Goal: Information Seeking & Learning: Learn about a topic

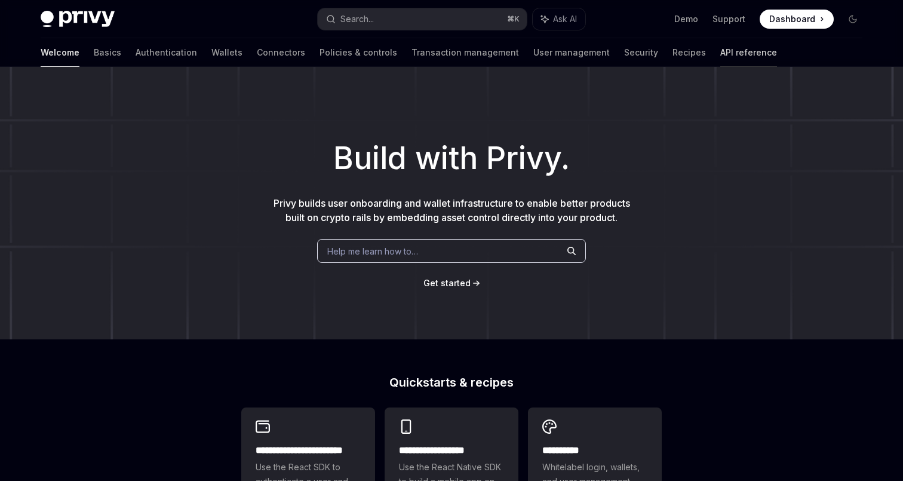
click at [720, 49] on link "API reference" at bounding box center [748, 52] width 57 height 29
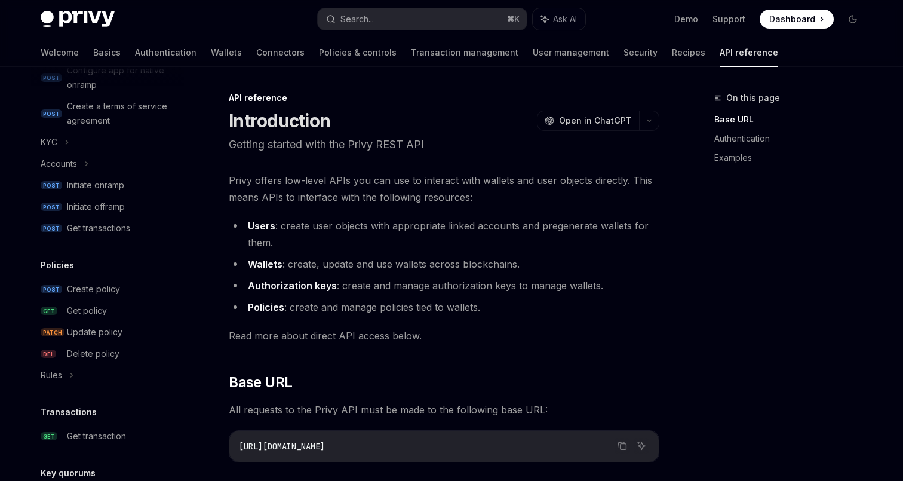
scroll to position [479, 0]
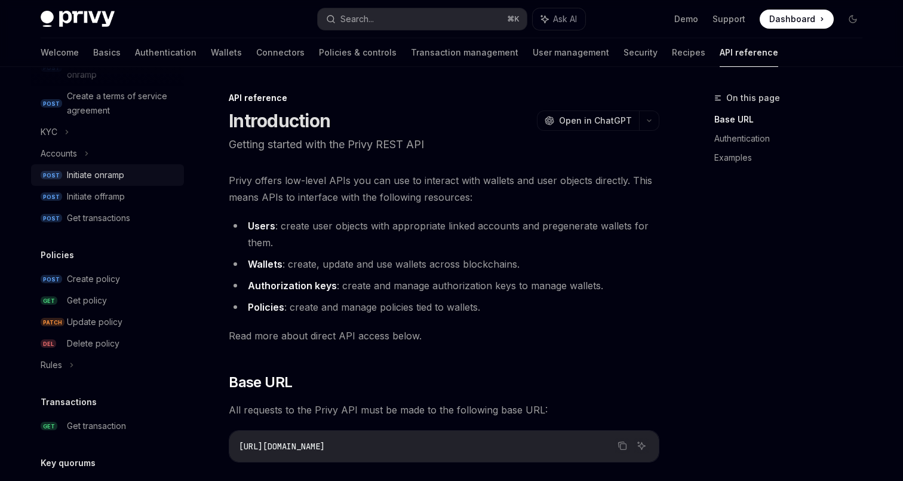
click at [101, 181] on div "Initiate onramp" at bounding box center [95, 175] width 57 height 14
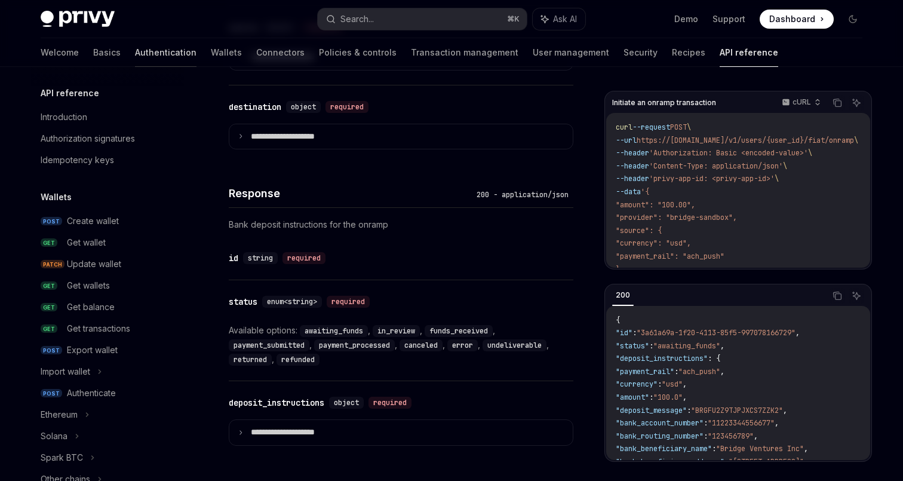
click at [135, 48] on link "Authentication" at bounding box center [165, 52] width 61 height 29
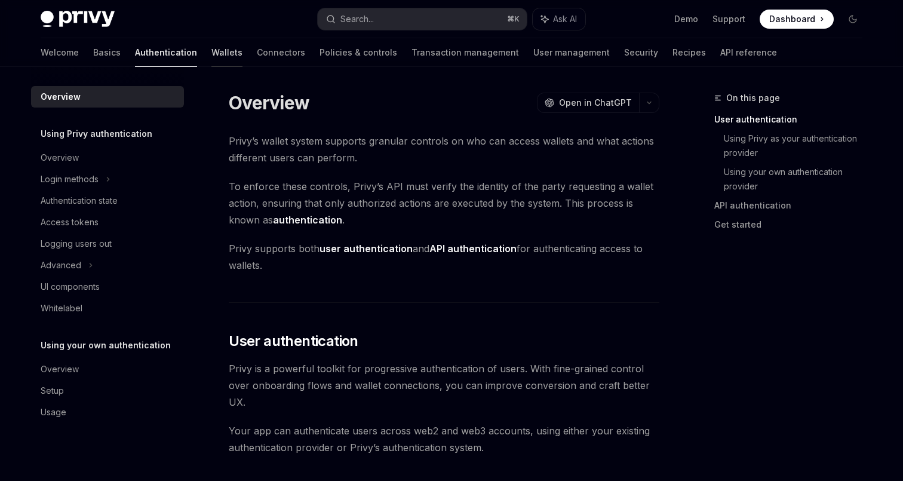
click at [211, 62] on link "Wallets" at bounding box center [226, 52] width 31 height 29
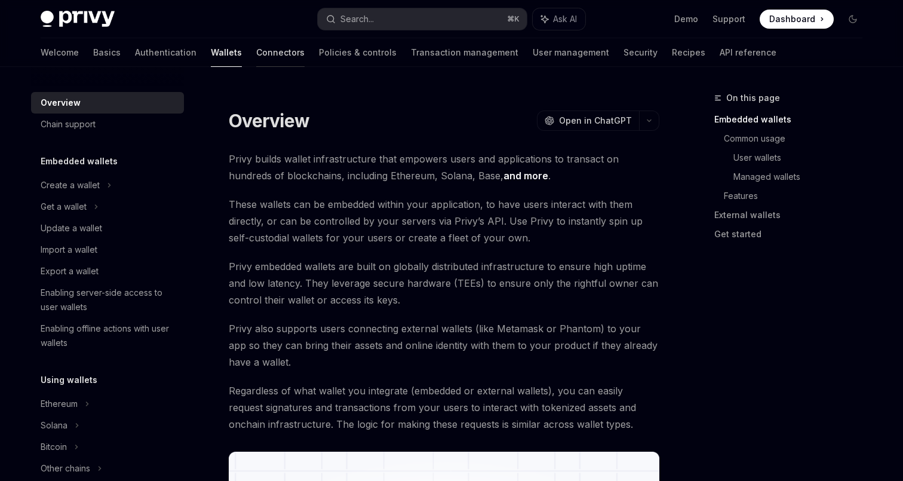
click at [256, 53] on link "Connectors" at bounding box center [280, 52] width 48 height 29
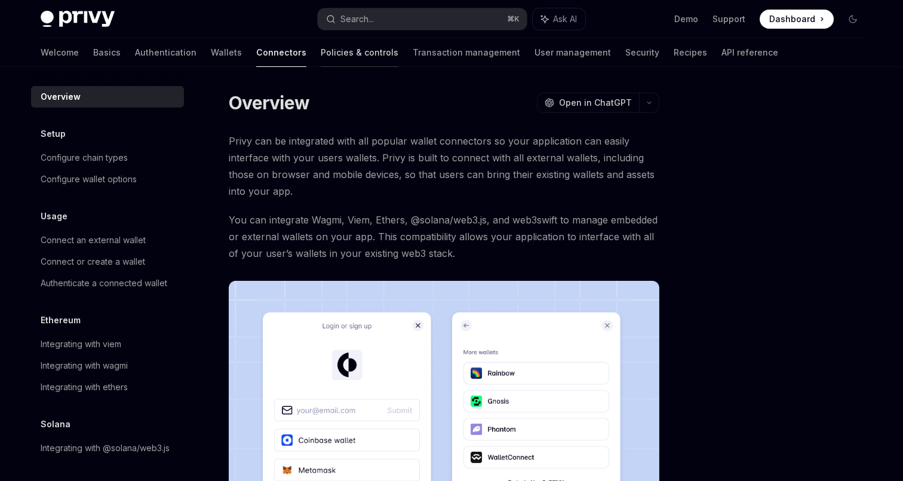
click at [321, 48] on link "Policies & controls" at bounding box center [360, 52] width 78 height 29
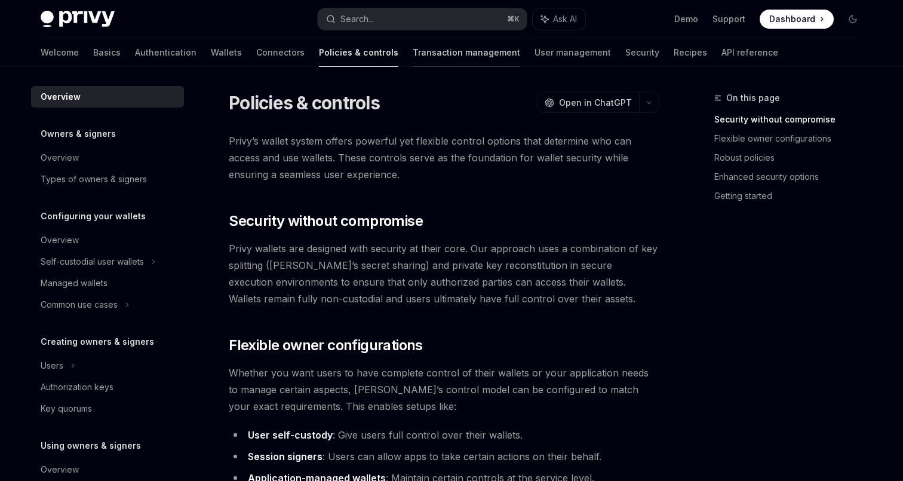
click at [413, 59] on link "Transaction management" at bounding box center [466, 52] width 107 height 29
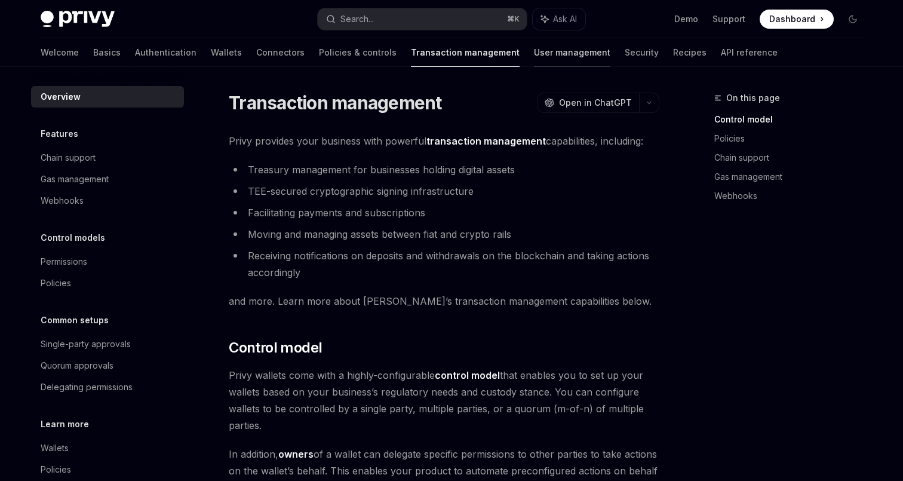
click at [534, 57] on link "User management" at bounding box center [572, 52] width 76 height 29
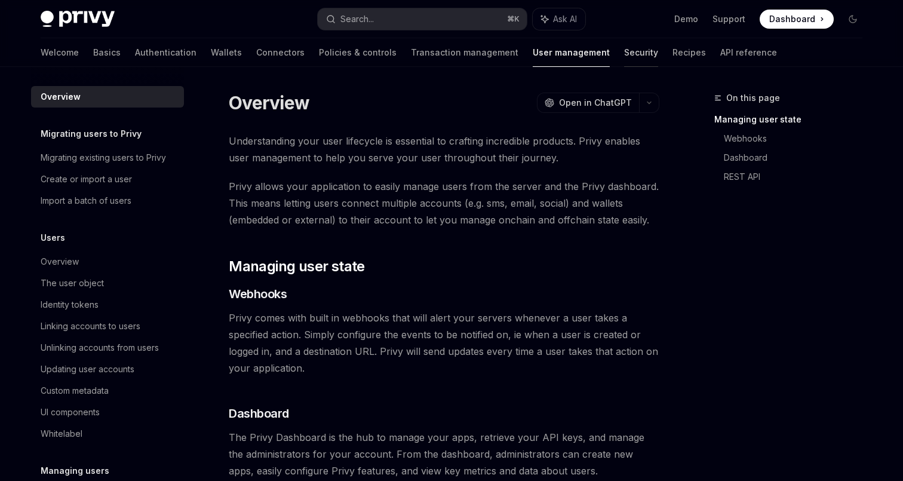
click at [624, 58] on link "Security" at bounding box center [641, 52] width 34 height 29
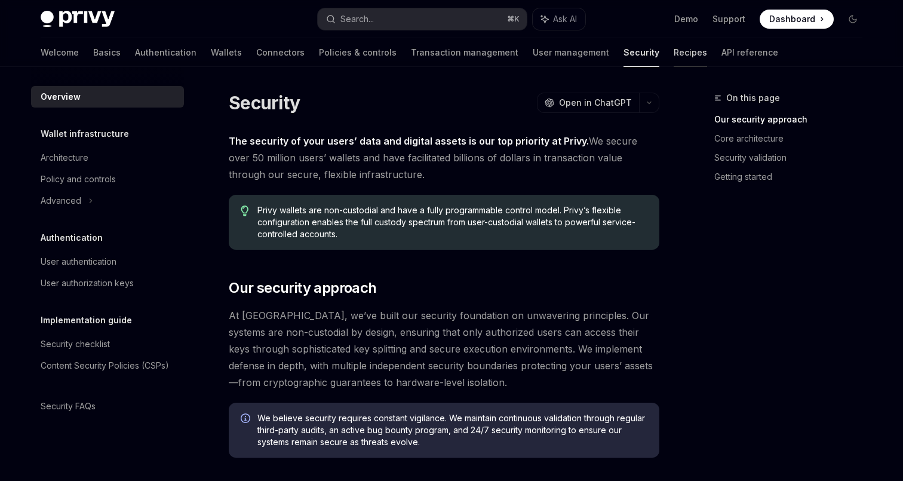
click at [673, 50] on link "Recipes" at bounding box center [689, 52] width 33 height 29
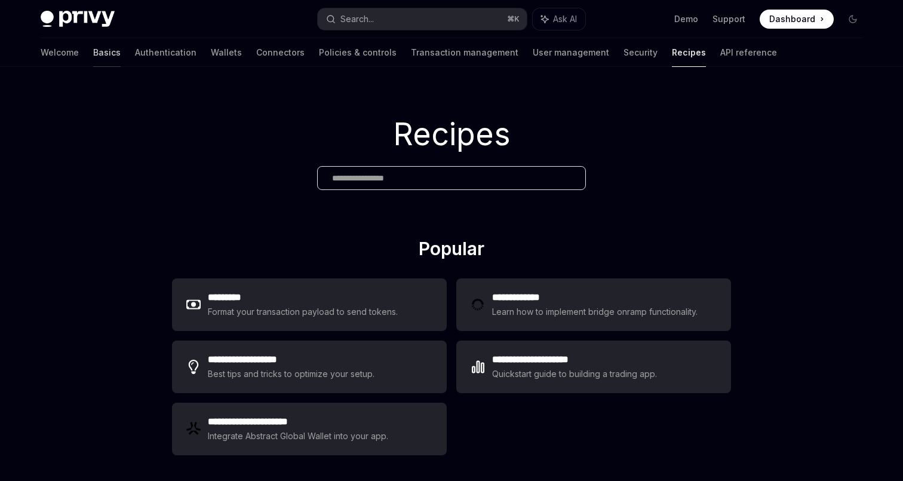
click at [93, 57] on link "Basics" at bounding box center [106, 52] width 27 height 29
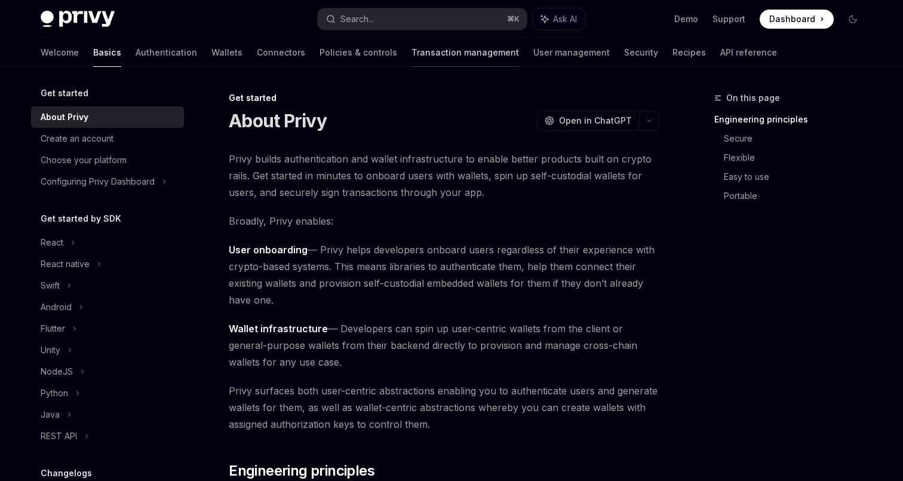
click at [411, 59] on link "Transaction management" at bounding box center [464, 52] width 107 height 29
type textarea "*"
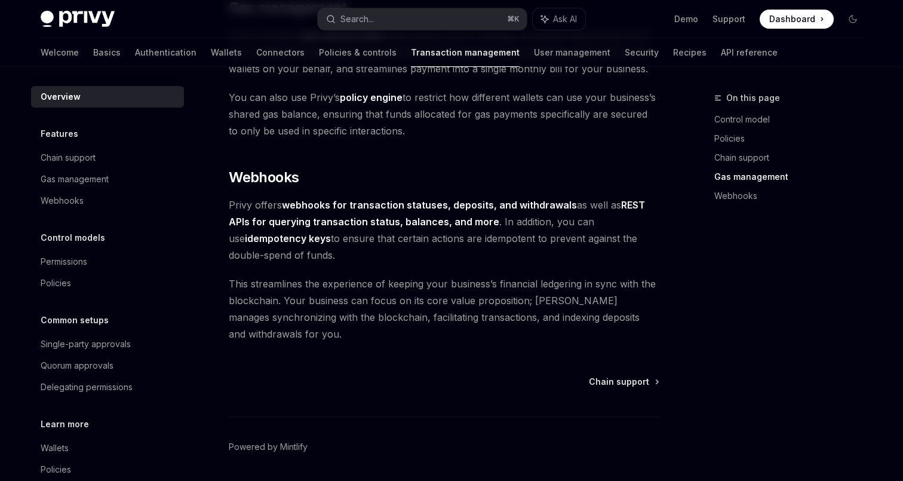
scroll to position [1096, 0]
